Goal: Obtain resource: Obtain resource

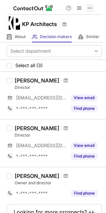
click at [90, 5] on span at bounding box center [90, 7] width 5 height 5
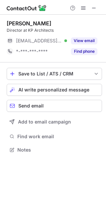
scroll to position [146, 106]
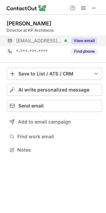
click at [94, 42] on button "View email" at bounding box center [84, 40] width 26 height 7
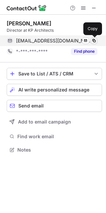
click at [92, 40] on span at bounding box center [94, 40] width 5 height 5
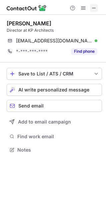
click at [92, 8] on span at bounding box center [94, 7] width 5 height 5
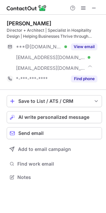
scroll to position [173, 106]
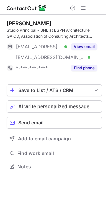
scroll to position [162, 106]
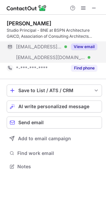
click at [87, 46] on button "View email" at bounding box center [84, 46] width 26 height 7
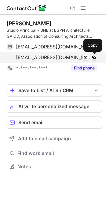
click at [94, 60] on span at bounding box center [94, 57] width 5 height 5
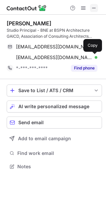
click at [94, 8] on span at bounding box center [94, 7] width 5 height 5
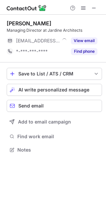
scroll to position [146, 106]
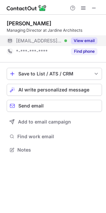
click at [83, 41] on button "View email" at bounding box center [84, 40] width 26 height 7
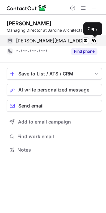
click at [94, 41] on span at bounding box center [94, 40] width 5 height 5
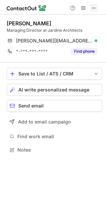
click at [94, 8] on span at bounding box center [94, 7] width 5 height 5
